Goal: Transaction & Acquisition: Purchase product/service

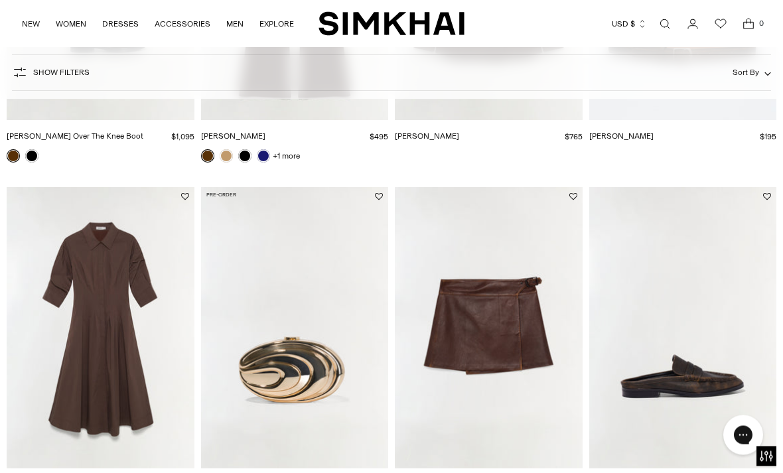
scroll to position [1043, 0]
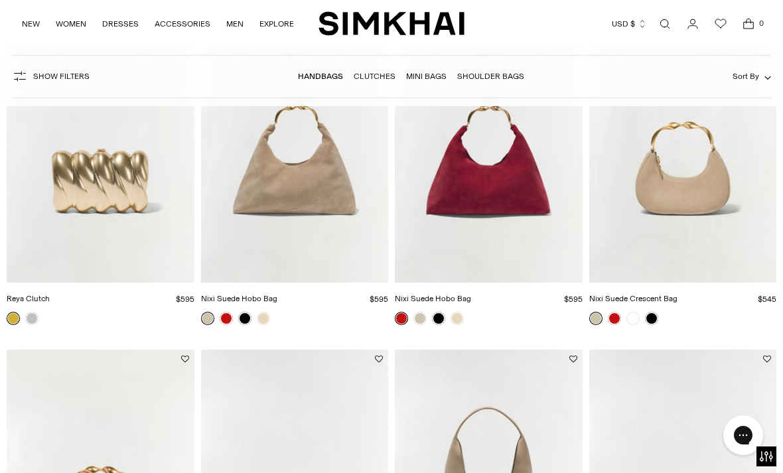
scroll to position [1236, 0]
click at [659, 313] on div at bounding box center [624, 318] width 74 height 19
click at [726, 222] on img "Nixi Suede Crescent Bag" at bounding box center [683, 141] width 188 height 281
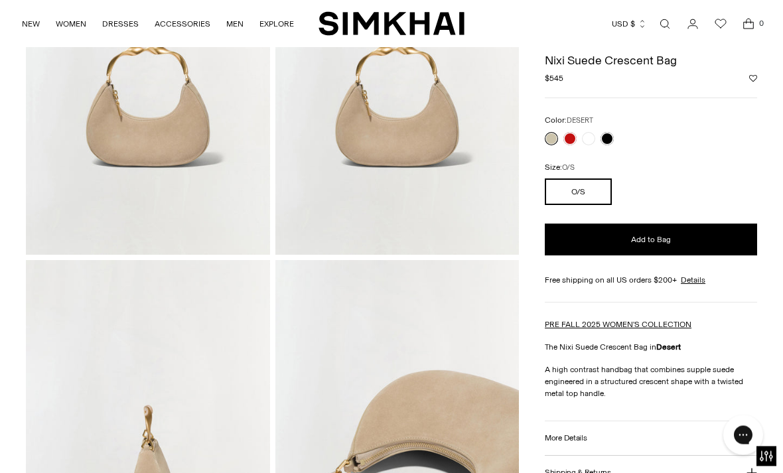
scroll to position [208, 0]
click at [613, 135] on link at bounding box center [607, 139] width 13 height 13
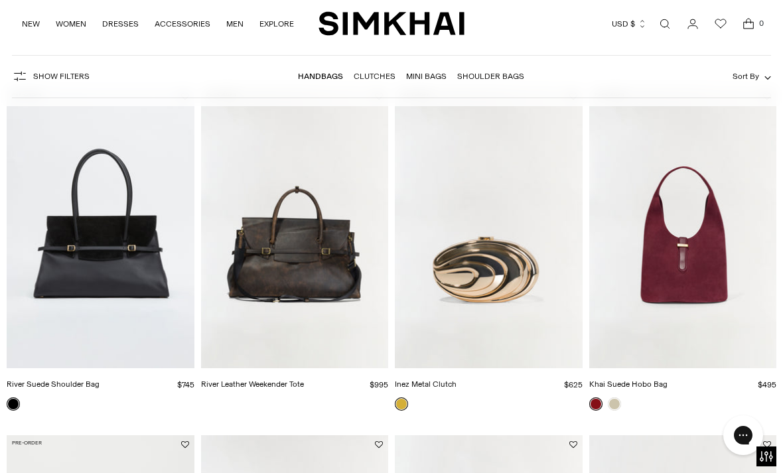
scroll to position [104, 0]
click at [651, 381] on link "Khai Suede Hobo Bag" at bounding box center [628, 384] width 78 height 9
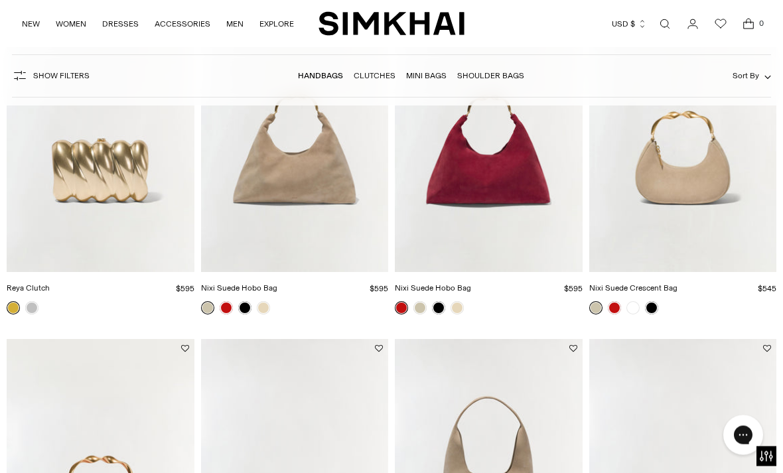
scroll to position [1246, 0]
click at [469, 176] on img "Nixi Suede Hobo Bag" at bounding box center [489, 131] width 188 height 281
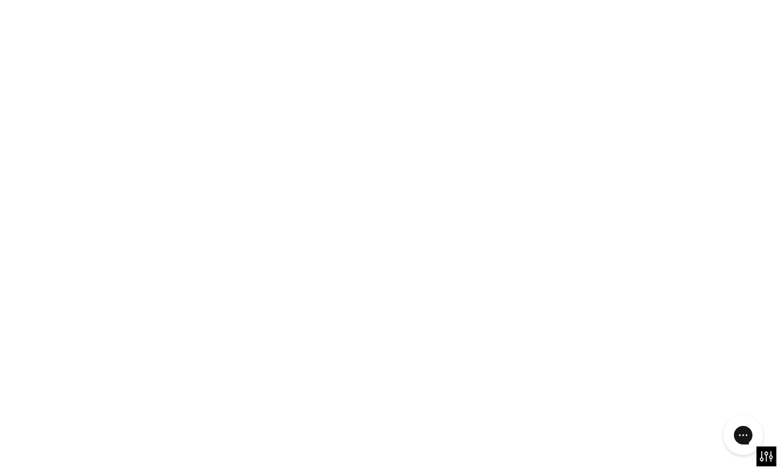
scroll to position [1288, 0]
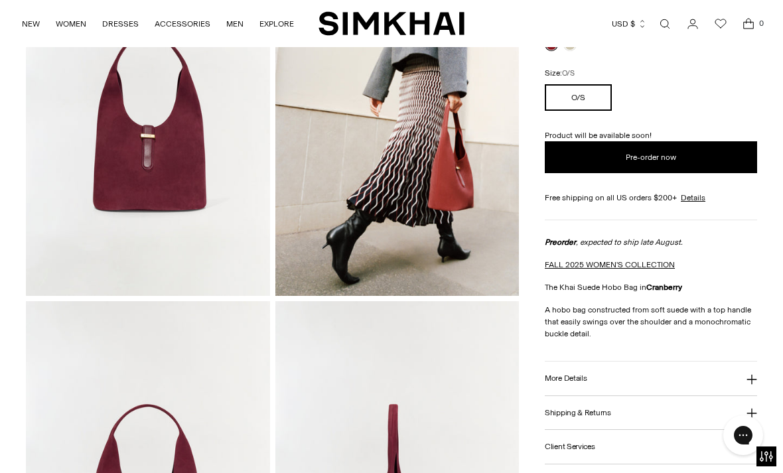
scroll to position [105, 0]
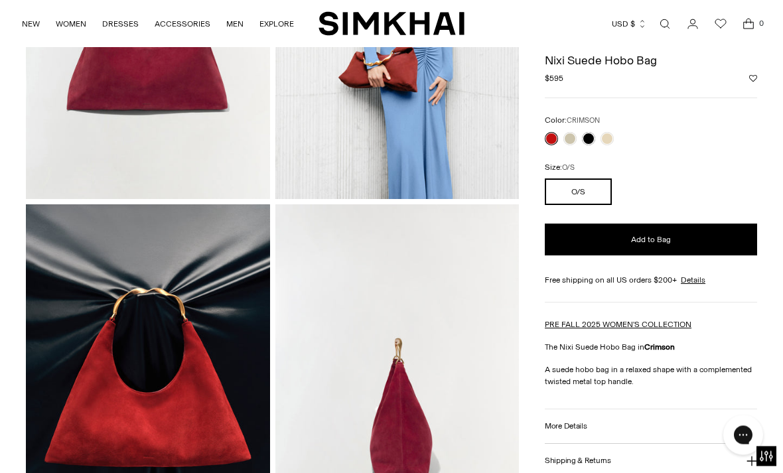
scroll to position [212, 0]
